Goal: Check status

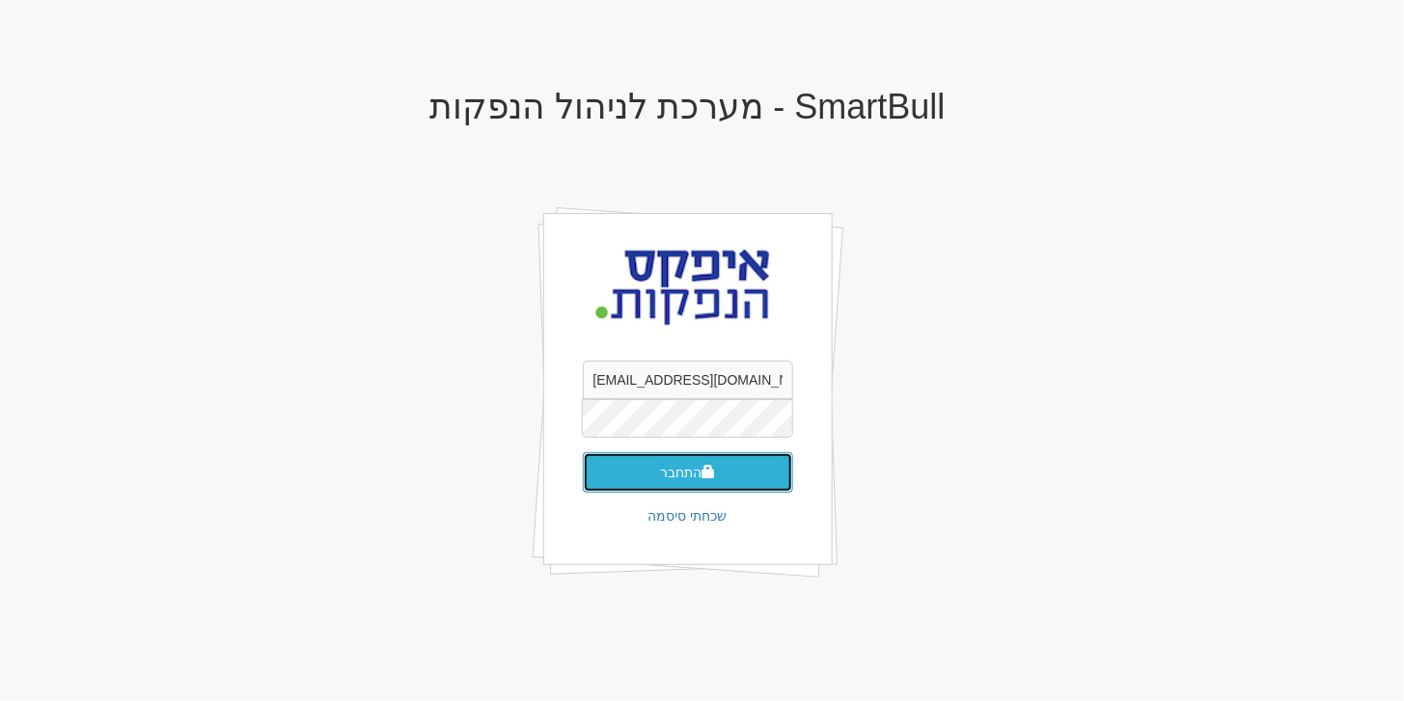
click at [681, 476] on button "התחבר" at bounding box center [688, 472] width 210 height 41
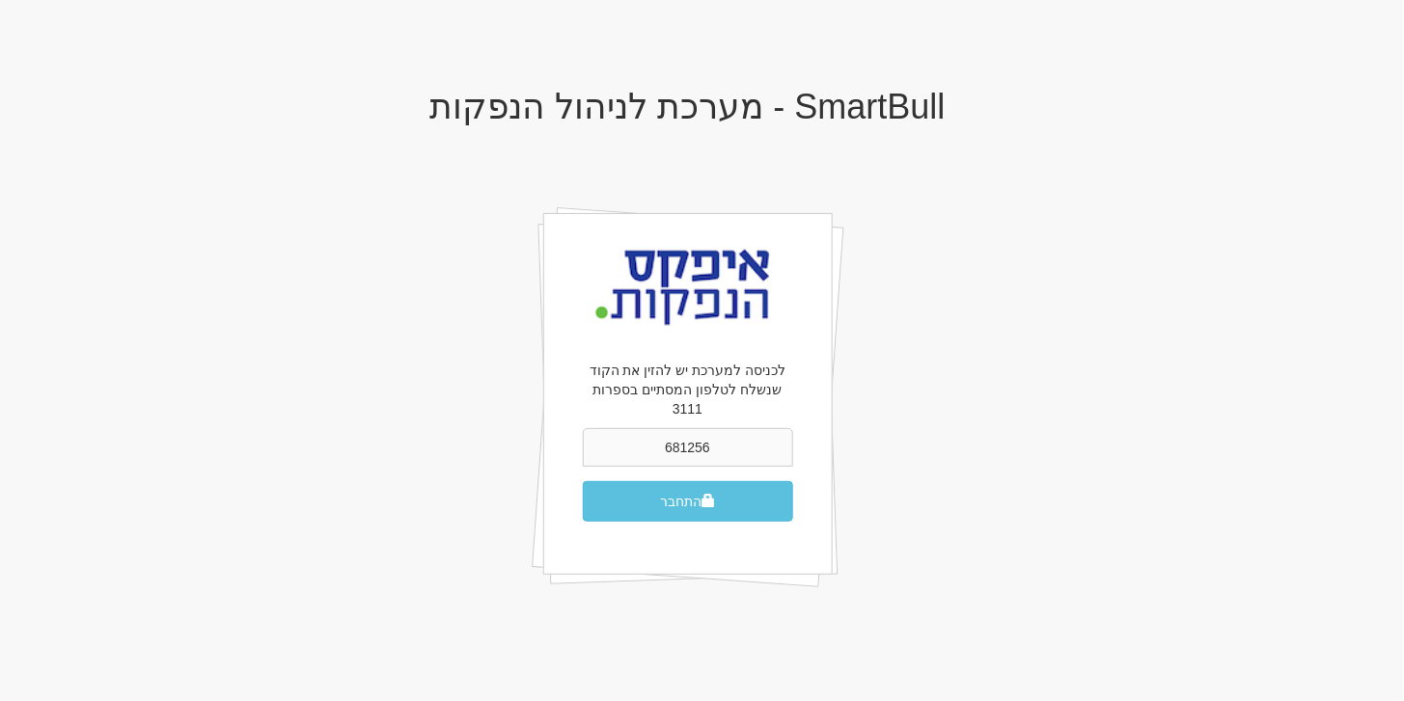
type input "681256"
click at [681, 481] on button "התחבר" at bounding box center [688, 501] width 210 height 41
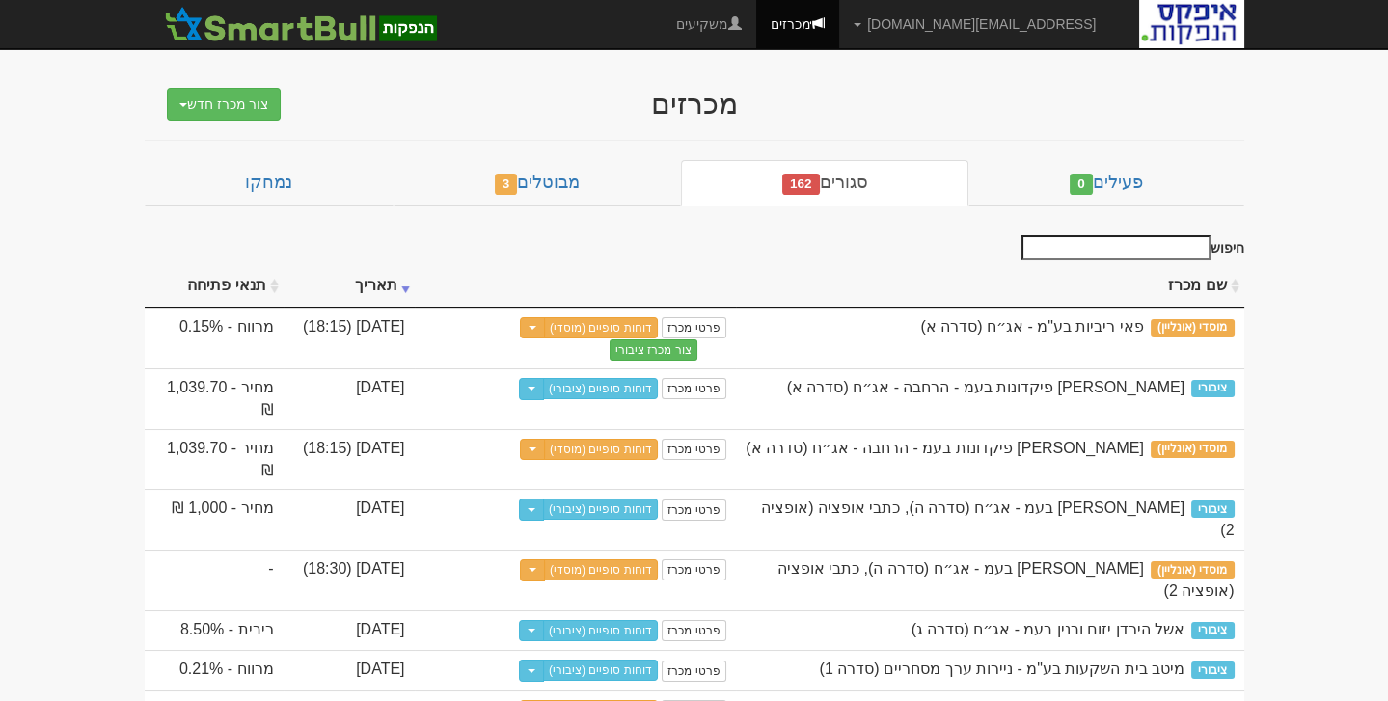
click at [681, 476] on td "פרטי מכרז דוחות סופיים (מוסדי) Toggle Dropdown שכפל מכרז" at bounding box center [575, 459] width 321 height 61
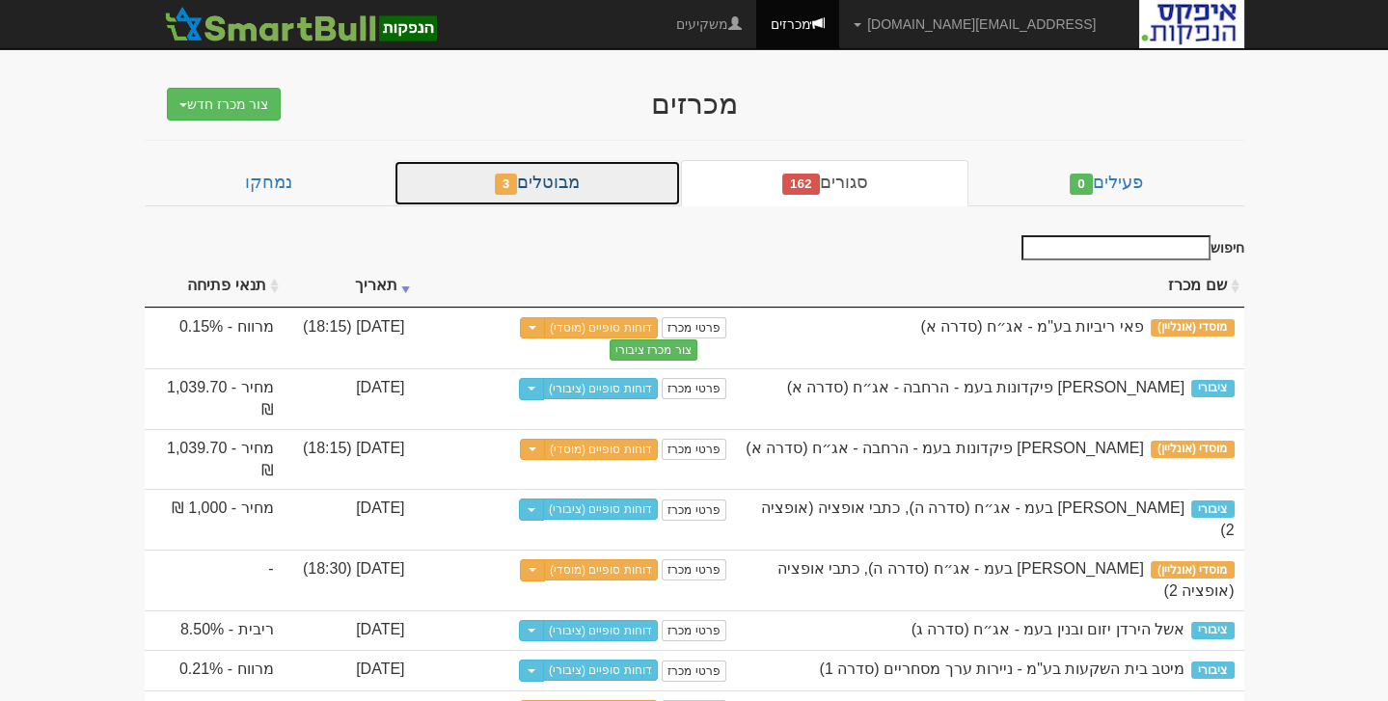
click at [612, 182] on link "מבוטלים 3" at bounding box center [537, 183] width 287 height 46
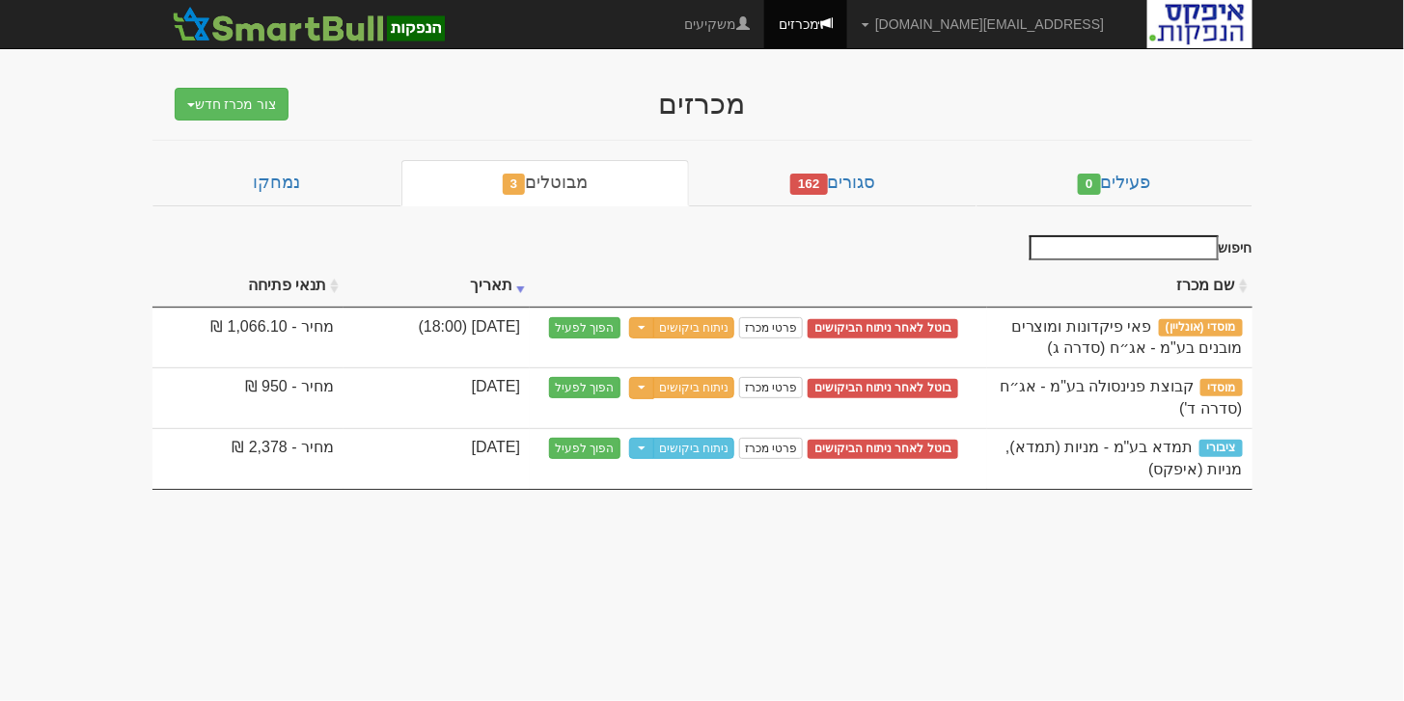
drag, startPoint x: 1403, startPoint y: 505, endPoint x: 1367, endPoint y: 506, distance: 35.7
click at [1387, 505] on body "[EMAIL_ADDRESS][DOMAIN_NAME] הגדרות חשבונות הנפקה תבניות הודעות קיבול" at bounding box center [702, 350] width 1404 height 701
click at [501, 498] on body "[EMAIL_ADDRESS][DOMAIN_NAME] הגדרות חשבונות הנפקה תבניות הודעות קיבול" at bounding box center [702, 350] width 1404 height 701
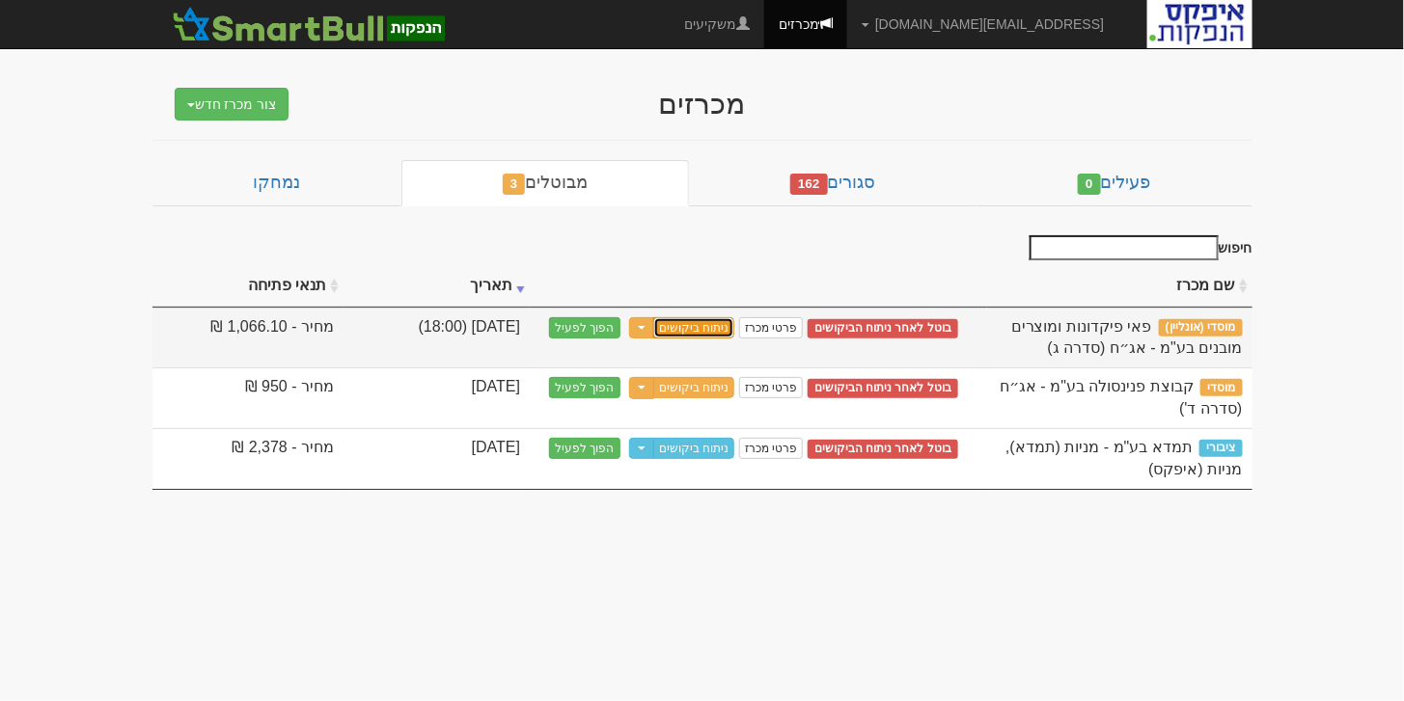
click at [703, 324] on link "ניתוח ביקושים" at bounding box center [693, 327] width 81 height 21
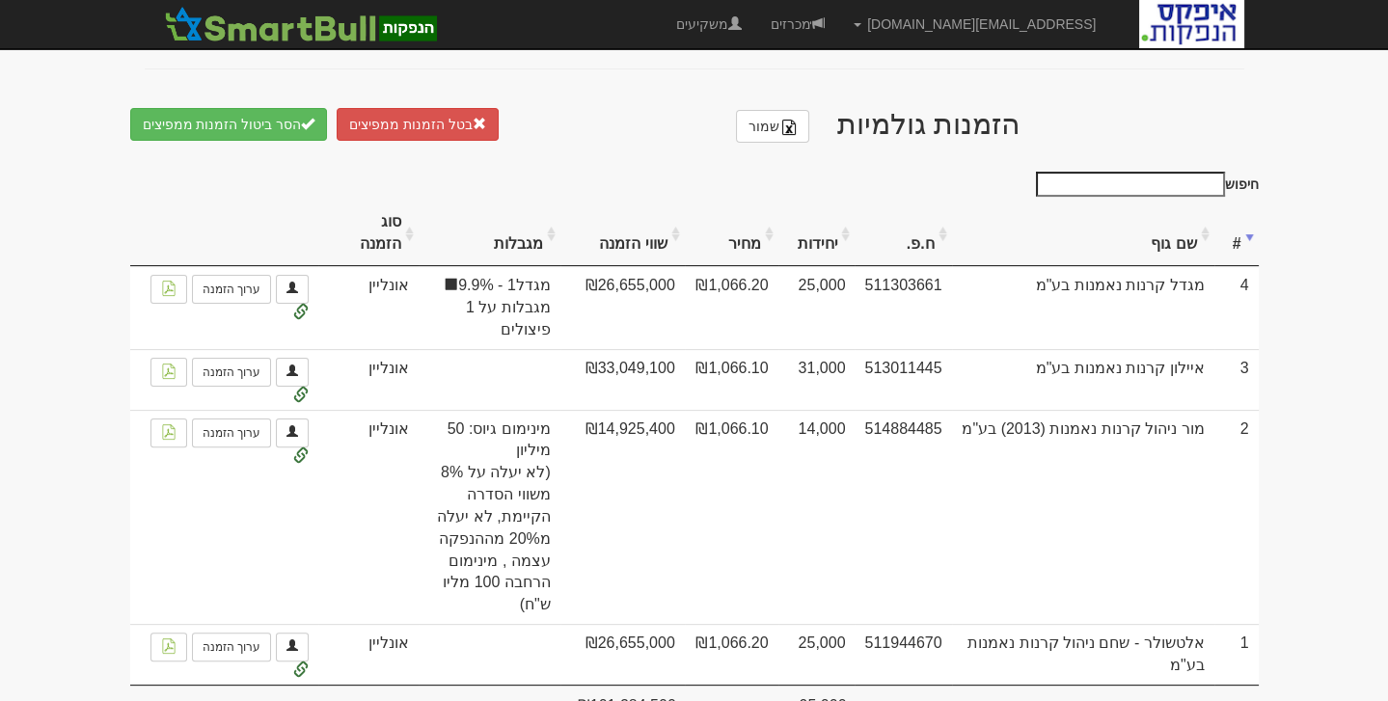
scroll to position [1159, 0]
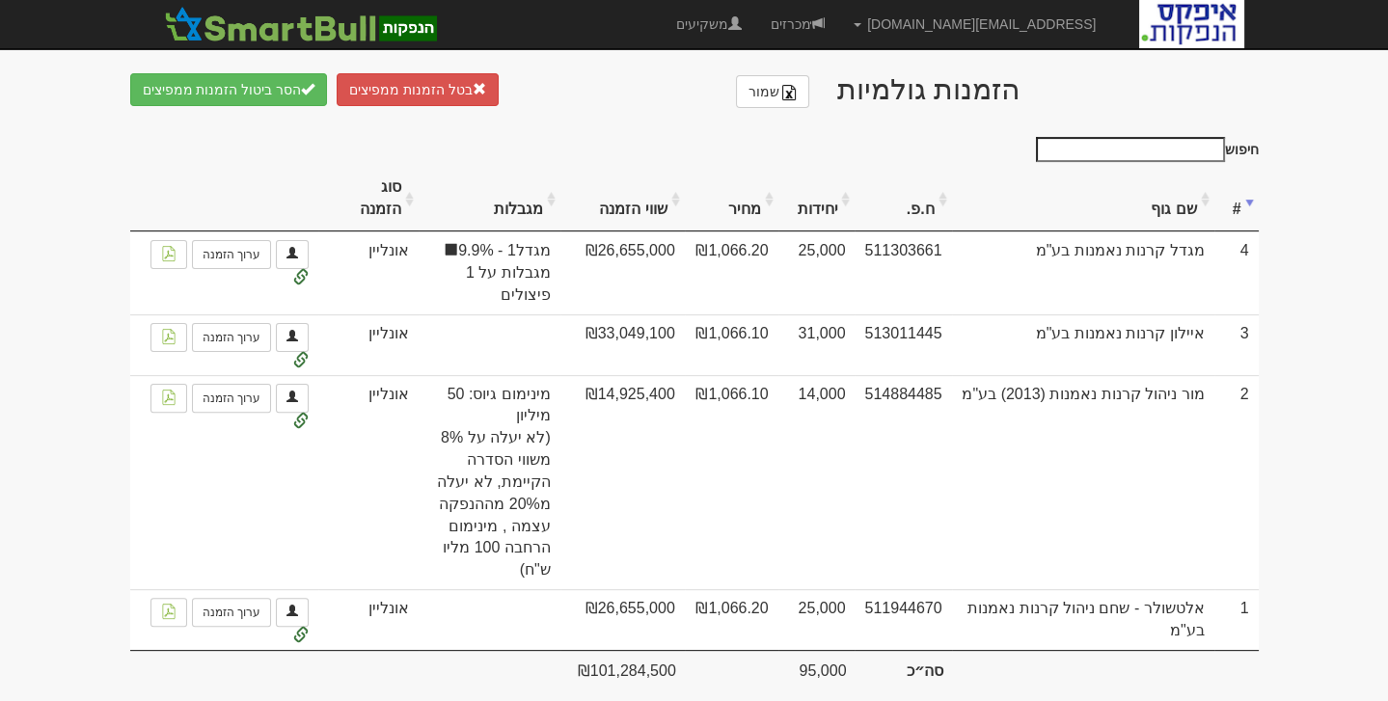
drag, startPoint x: 1148, startPoint y: 468, endPoint x: 1355, endPoint y: 429, distance: 211.0
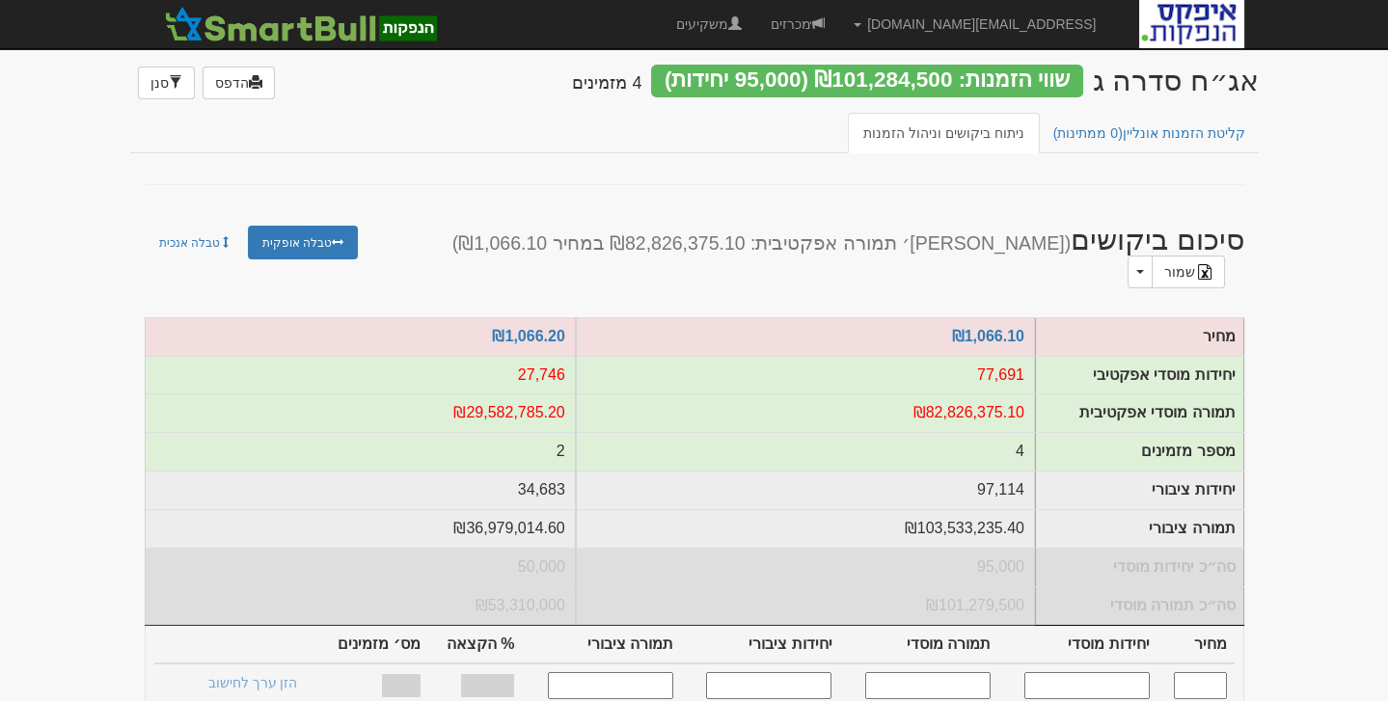
scroll to position [24, 0]
drag, startPoint x: 1355, startPoint y: 429, endPoint x: 1347, endPoint y: 491, distance: 62.4
